Goal: Task Accomplishment & Management: Manage account settings

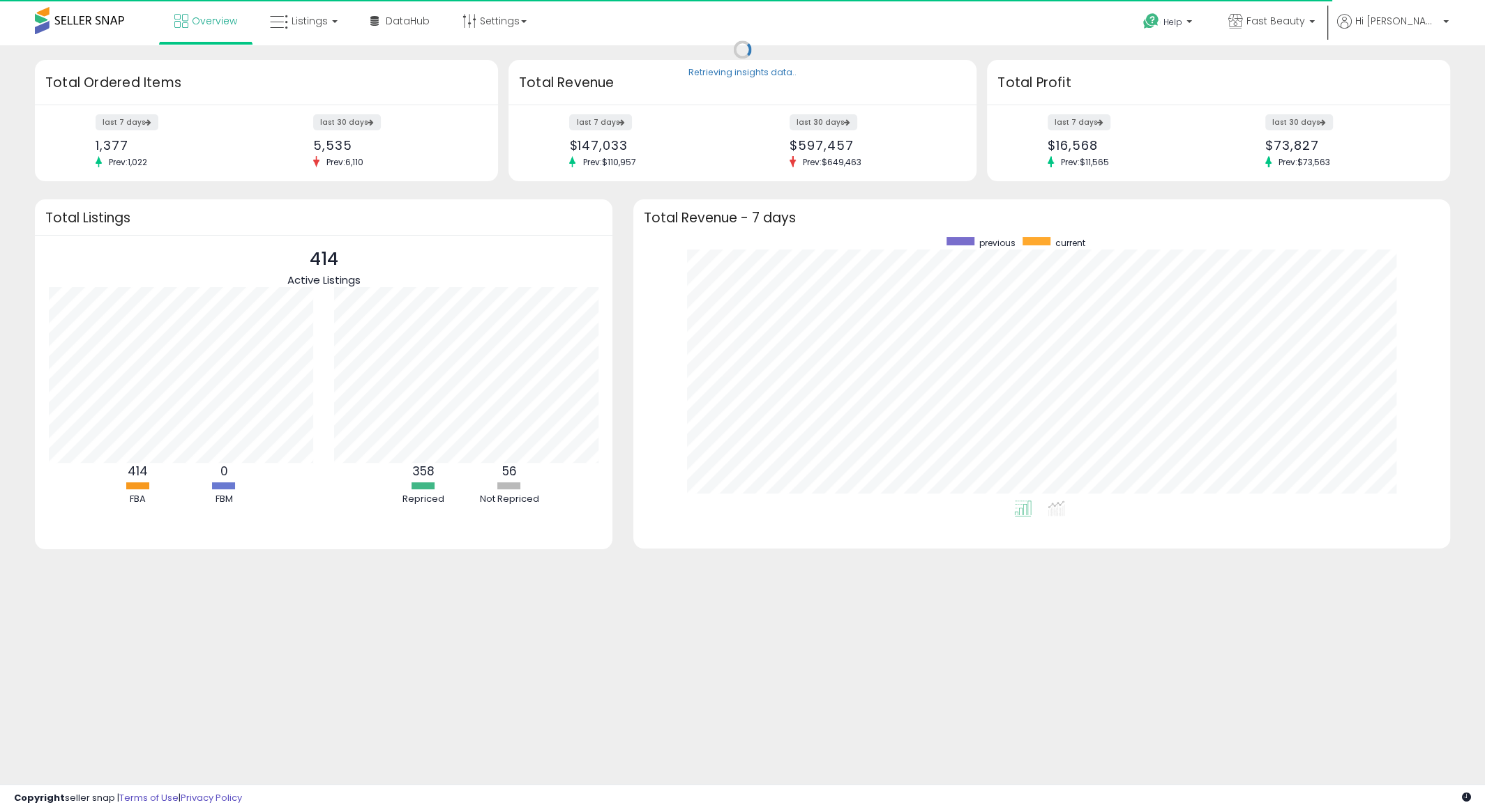
scroll to position [263, 788]
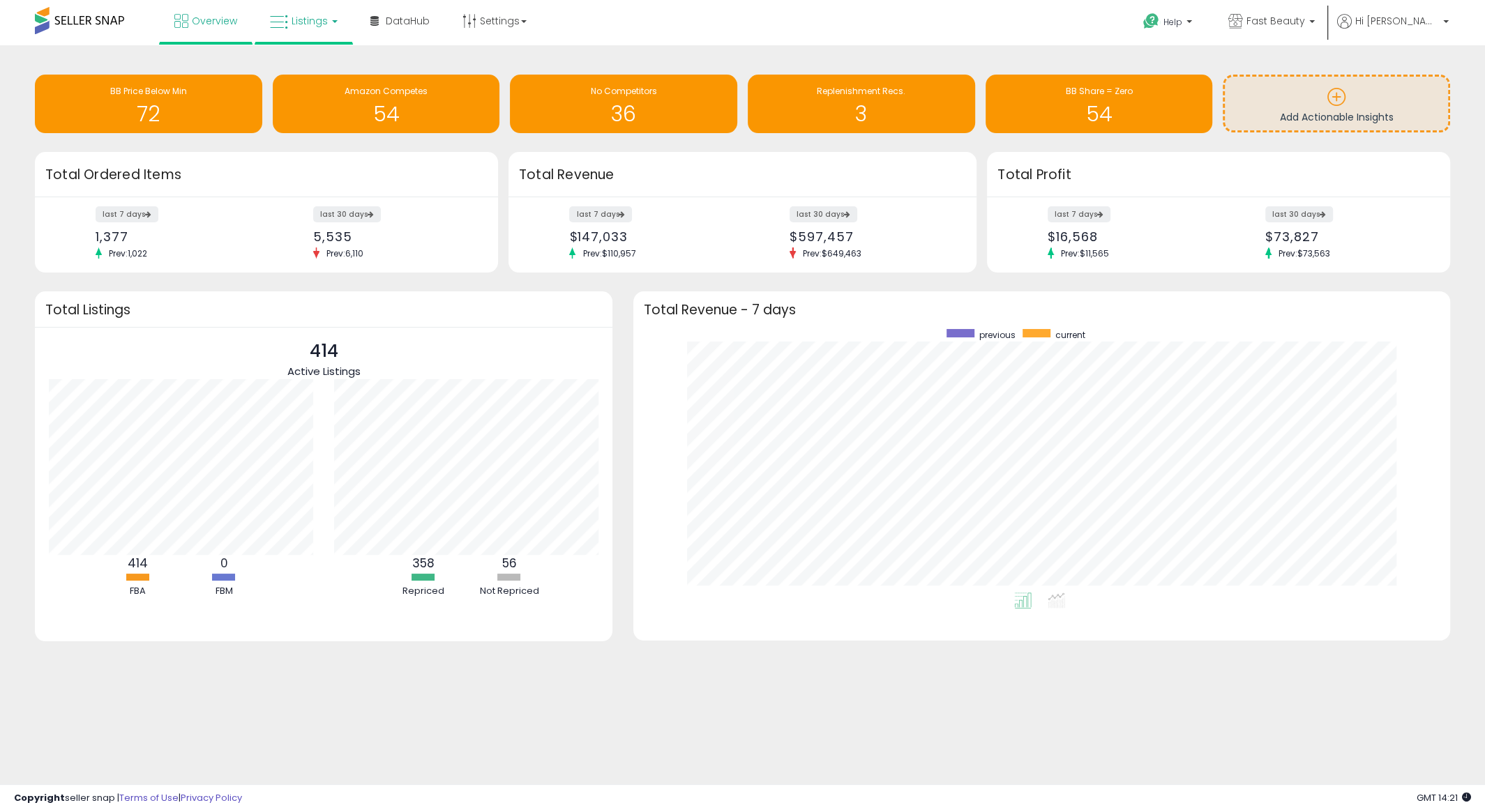
click at [331, 18] on link "Listings" at bounding box center [304, 21] width 88 height 42
click at [317, 66] on icon at bounding box center [314, 69] width 61 height 18
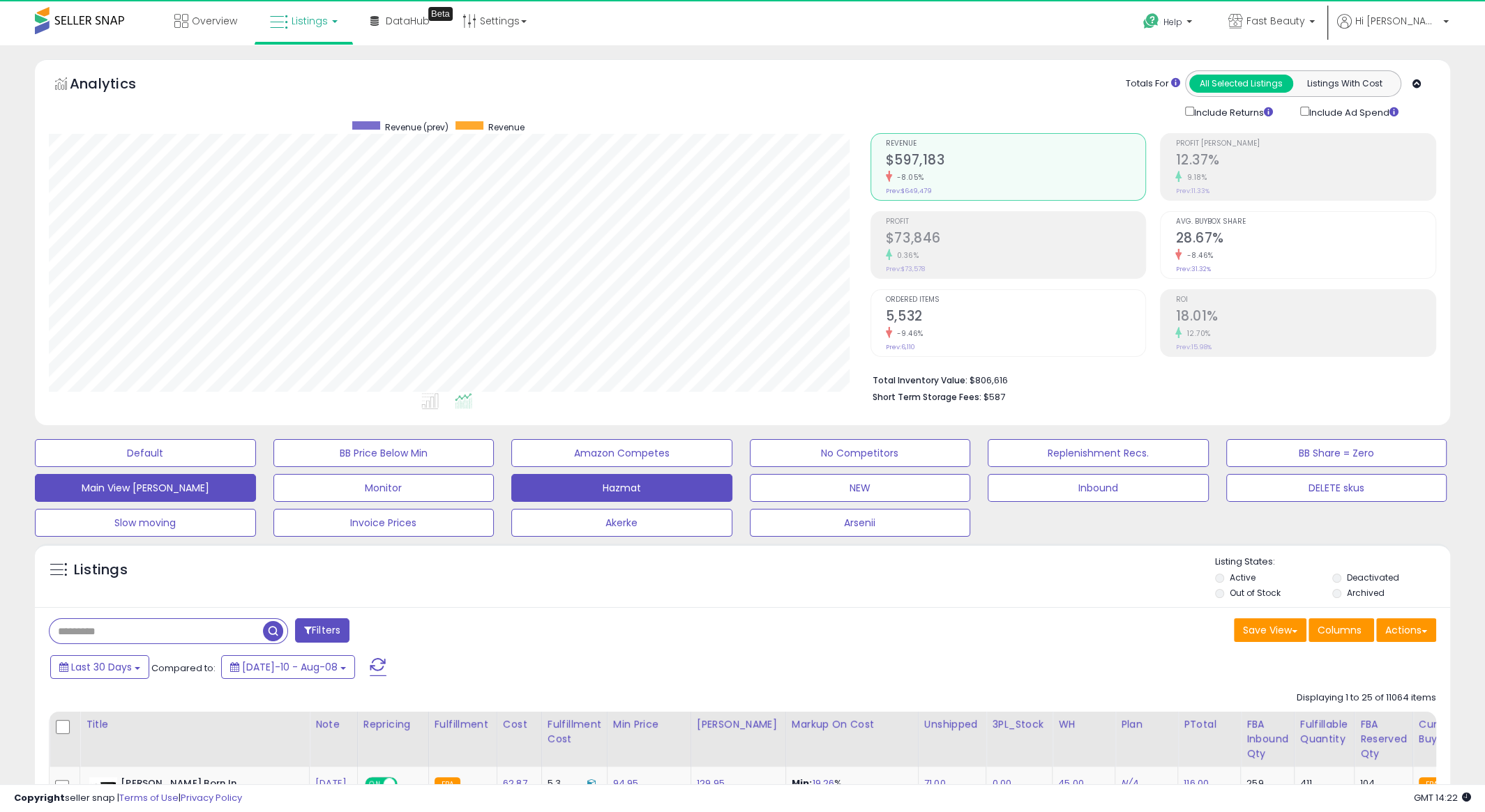
scroll to position [286, 821]
